Goal: Use online tool/utility

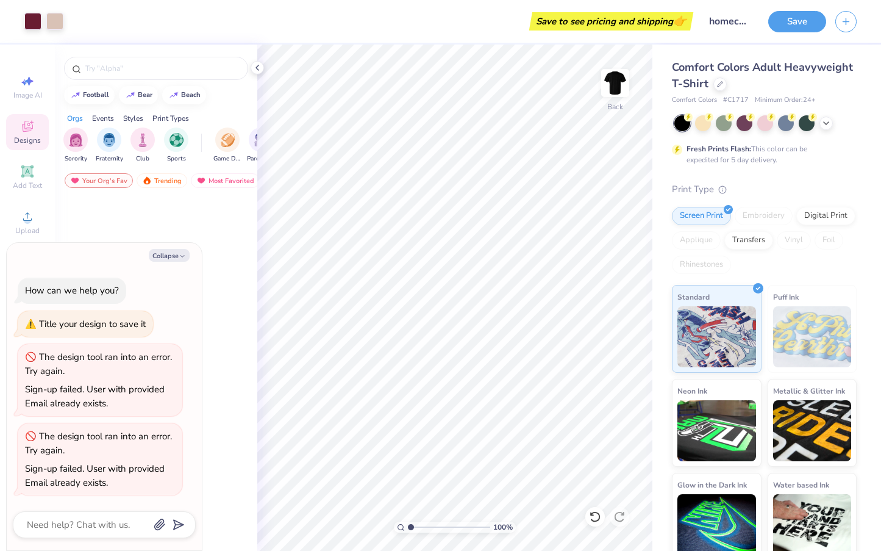
scroll to position [2034, 0]
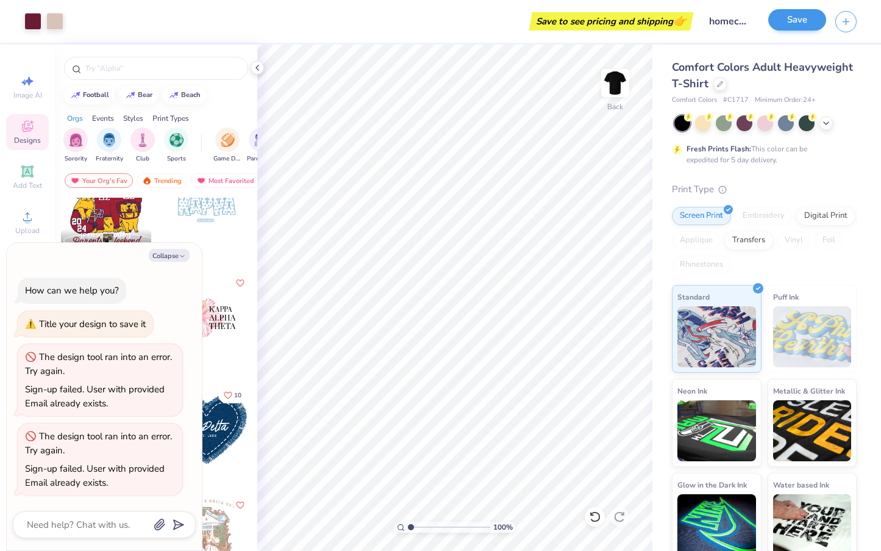
click at [794, 21] on button "Save" at bounding box center [797, 19] width 58 height 21
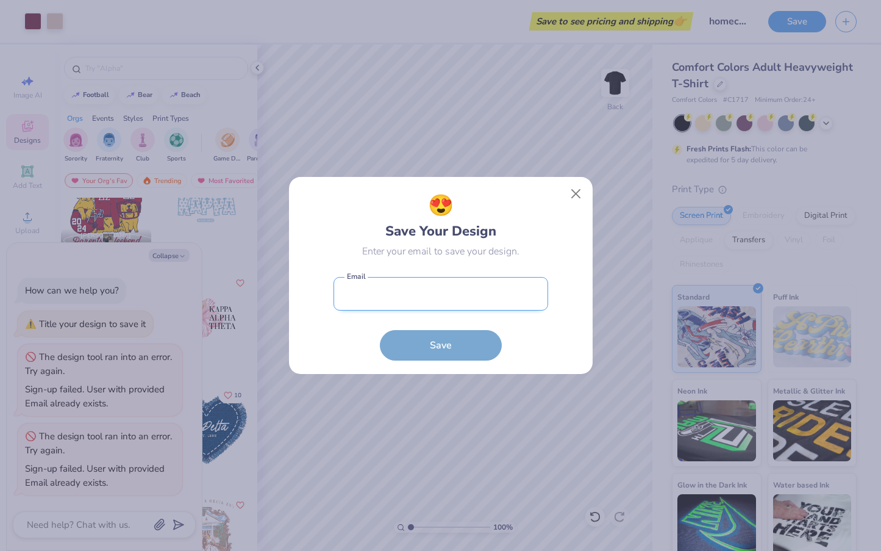
click at [468, 295] on input "email" at bounding box center [441, 294] width 215 height 34
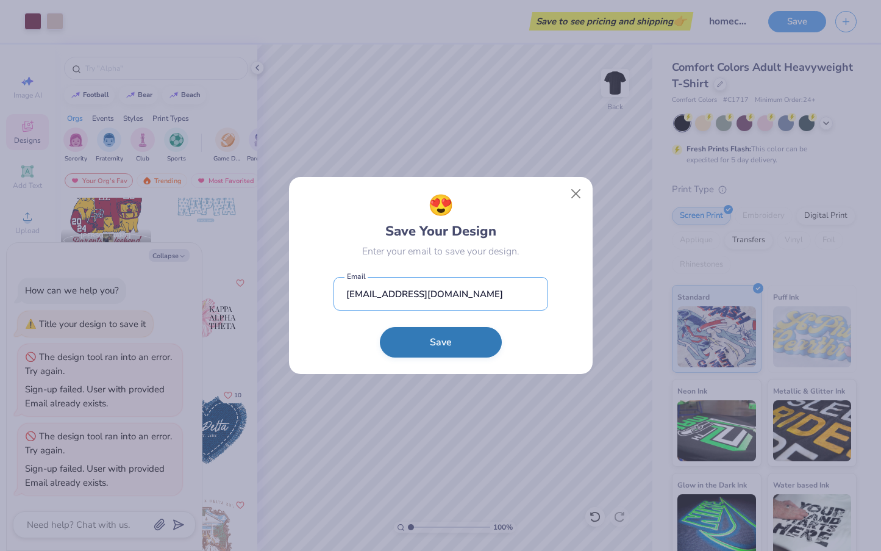
type input "[EMAIL_ADDRESS][DOMAIN_NAME]"
click at [427, 352] on button "Save" at bounding box center [441, 342] width 122 height 30
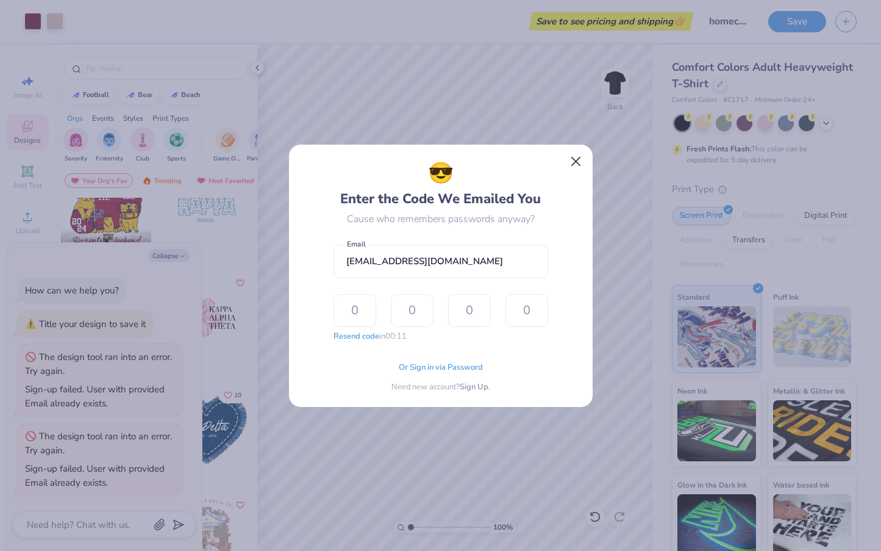
click at [575, 162] on button "Close" at bounding box center [575, 160] width 23 height 23
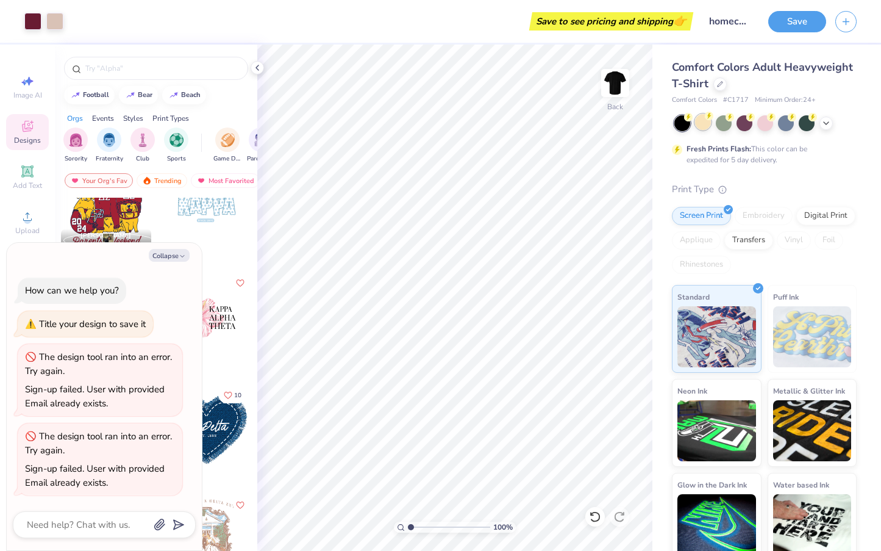
click at [705, 124] on div at bounding box center [703, 122] width 16 height 16
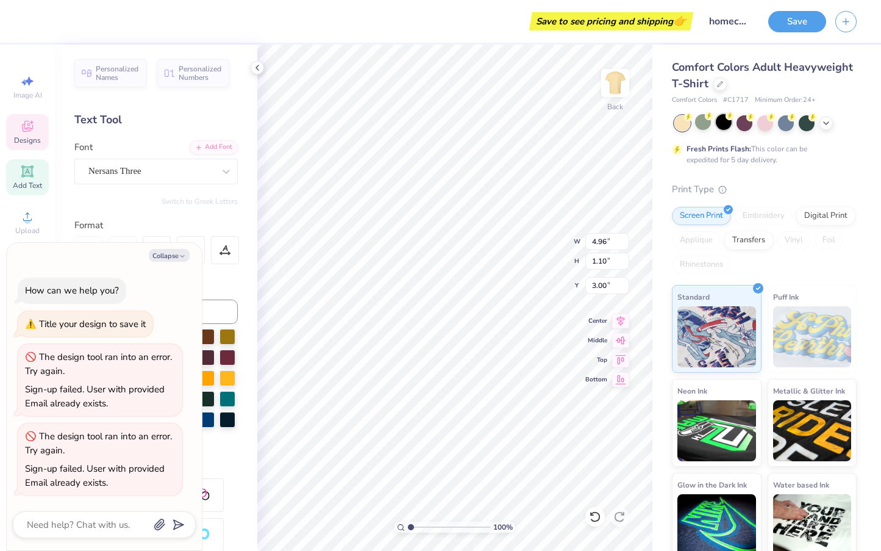
click at [723, 123] on div at bounding box center [724, 122] width 16 height 16
click at [699, 123] on div at bounding box center [703, 122] width 16 height 16
click at [182, 257] on icon "button" at bounding box center [182, 255] width 7 height 7
type textarea "x"
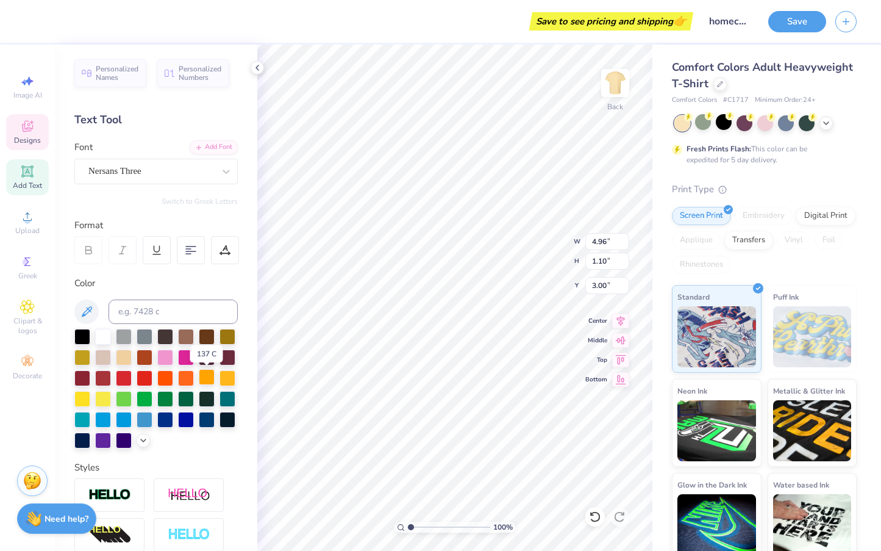
click at [204, 378] on div at bounding box center [207, 377] width 16 height 16
click at [80, 343] on div at bounding box center [82, 335] width 16 height 16
type input "4.27"
type input "1.32"
type input "4.45"
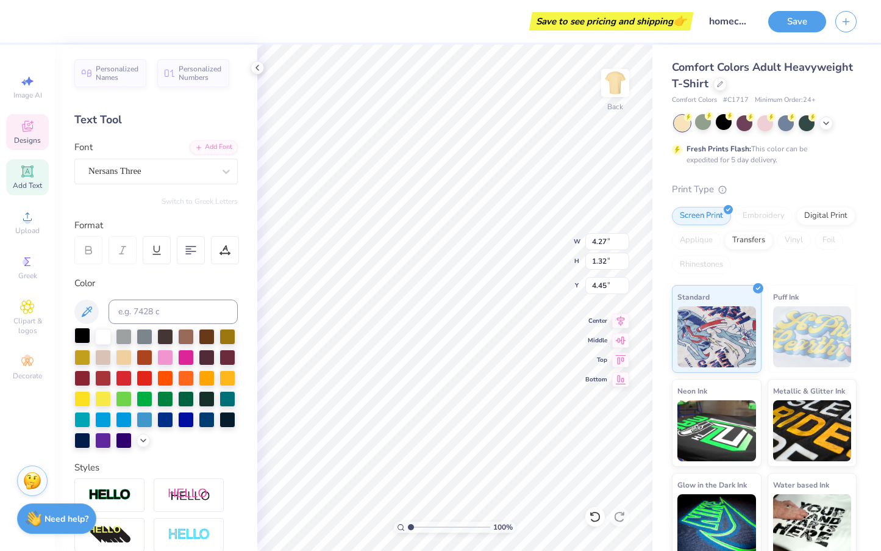
click at [81, 337] on div at bounding box center [82, 335] width 16 height 16
click at [82, 341] on div at bounding box center [82, 335] width 16 height 16
type input "0.46"
type input "0.44"
type input "3.23"
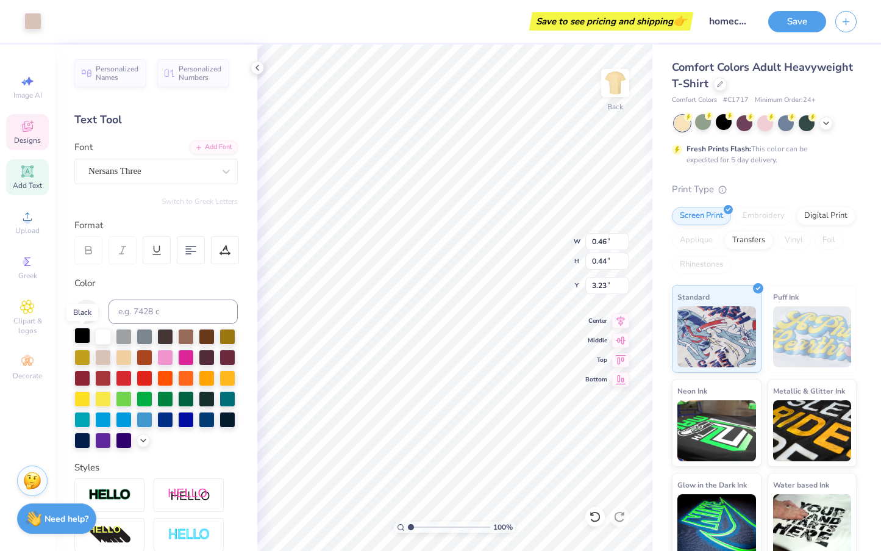
click at [80, 335] on div at bounding box center [82, 335] width 16 height 16
type input "1.12"
type input "1.16"
type input "4.61"
click at [83, 334] on div at bounding box center [82, 335] width 16 height 16
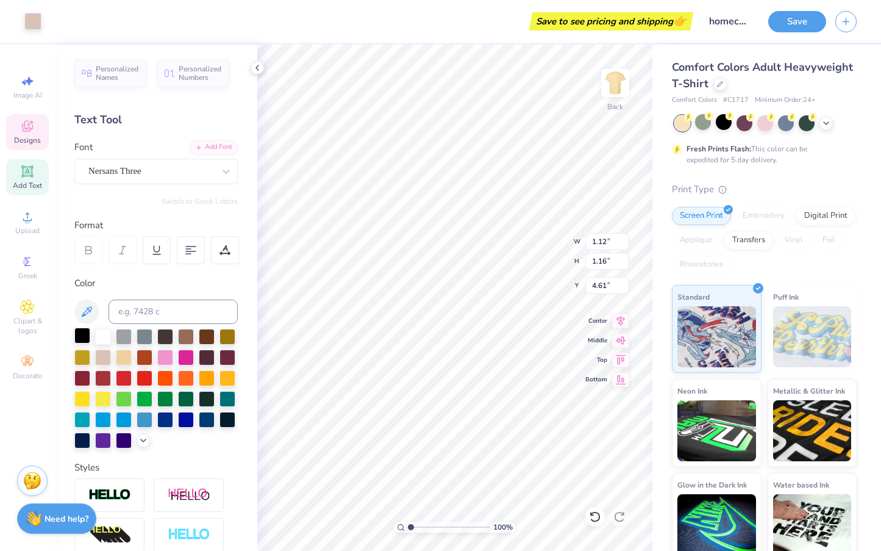
type input "1.09"
type input "1.14"
type input "9.03"
click at [85, 338] on div at bounding box center [82, 335] width 16 height 16
type input "2.66"
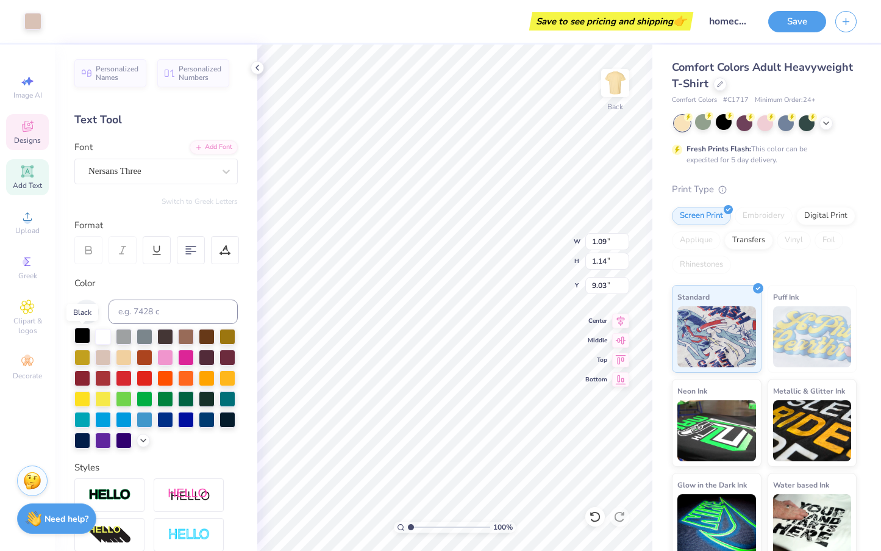
type input "0.95"
type input "9.22"
click at [80, 339] on div at bounding box center [82, 335] width 16 height 16
type input "3.86"
type input "1.18"
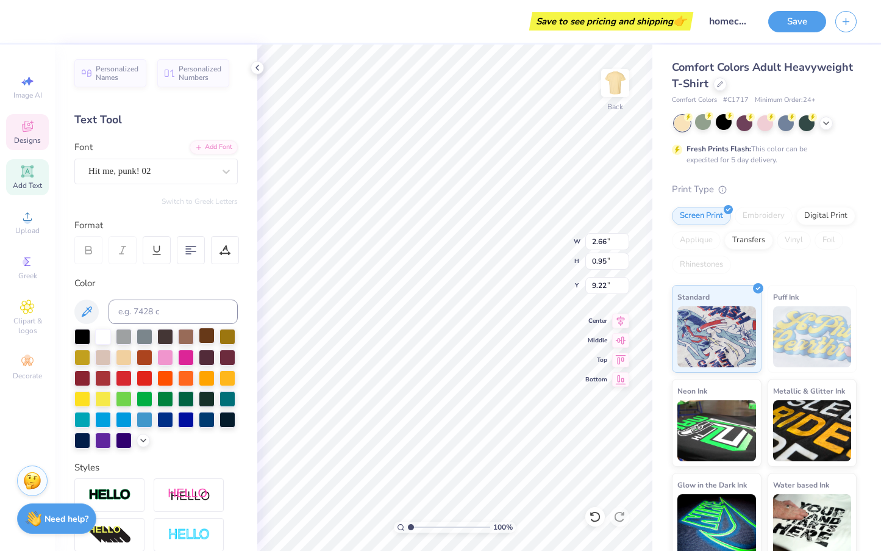
type input "9.00"
click at [87, 334] on div at bounding box center [82, 335] width 16 height 16
click at [87, 339] on div at bounding box center [82, 335] width 16 height 16
type input "2.68"
type input "0.68"
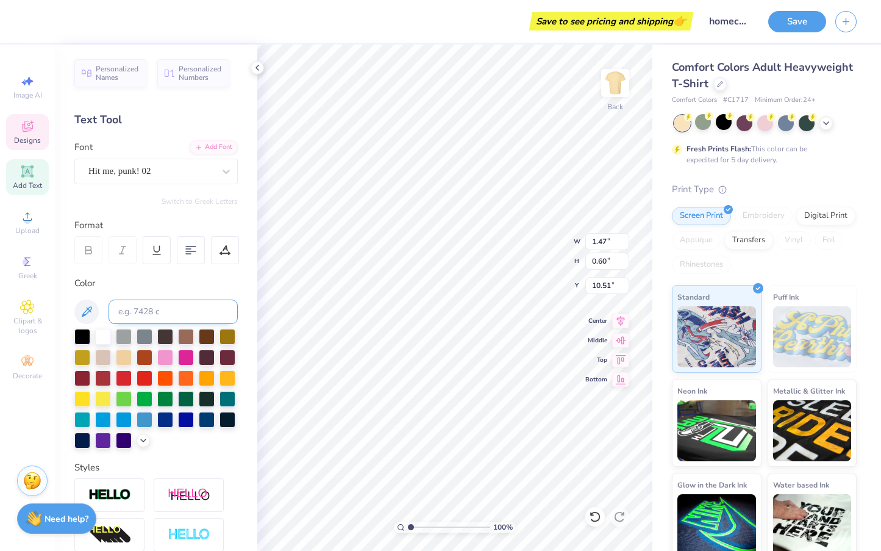
type input "7.81"
type input "5.41"
type input "6.16"
type input "3.00"
click at [83, 338] on div at bounding box center [82, 335] width 16 height 16
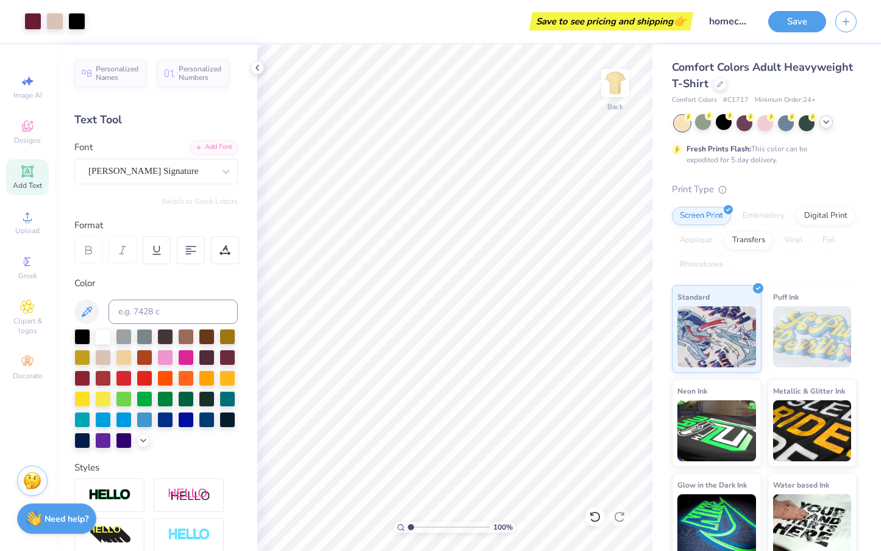
click at [826, 124] on icon at bounding box center [826, 122] width 10 height 10
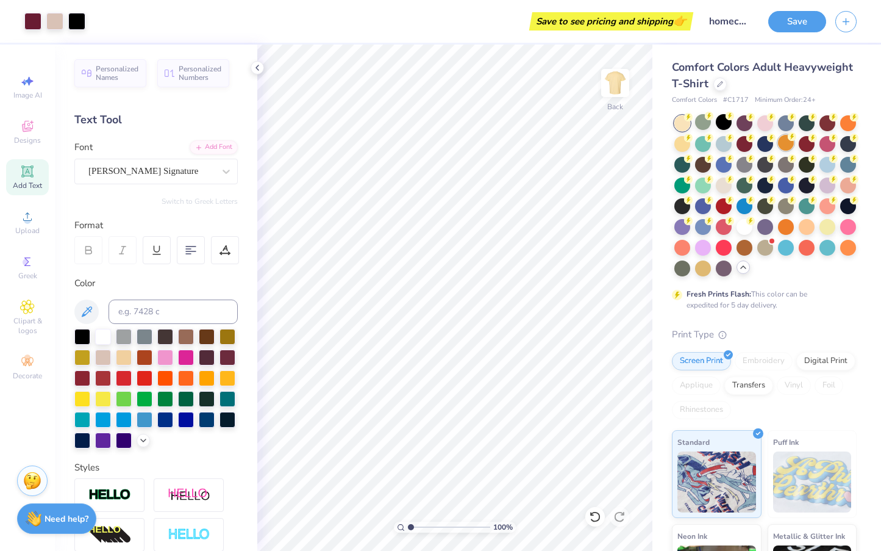
click at [786, 149] on div at bounding box center [786, 143] width 16 height 16
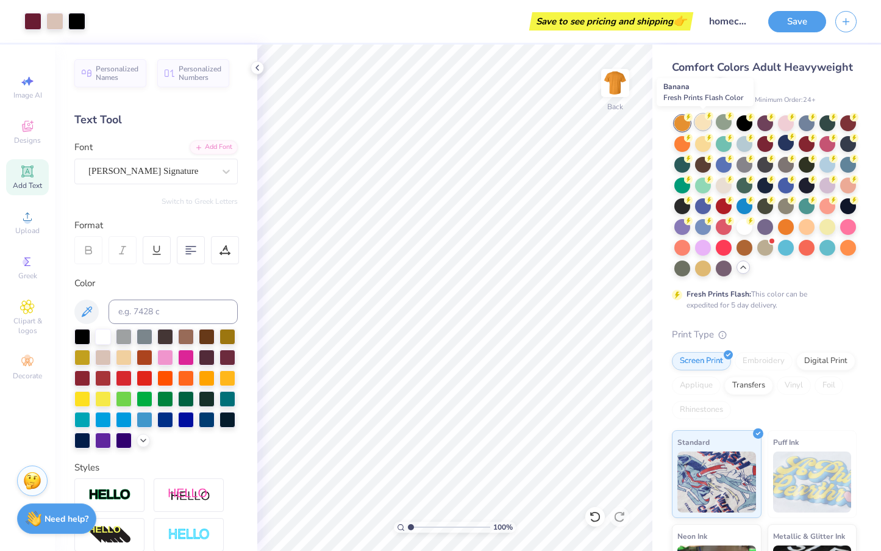
click at [704, 121] on div at bounding box center [703, 122] width 16 height 16
